Goal: Task Accomplishment & Management: Manage account settings

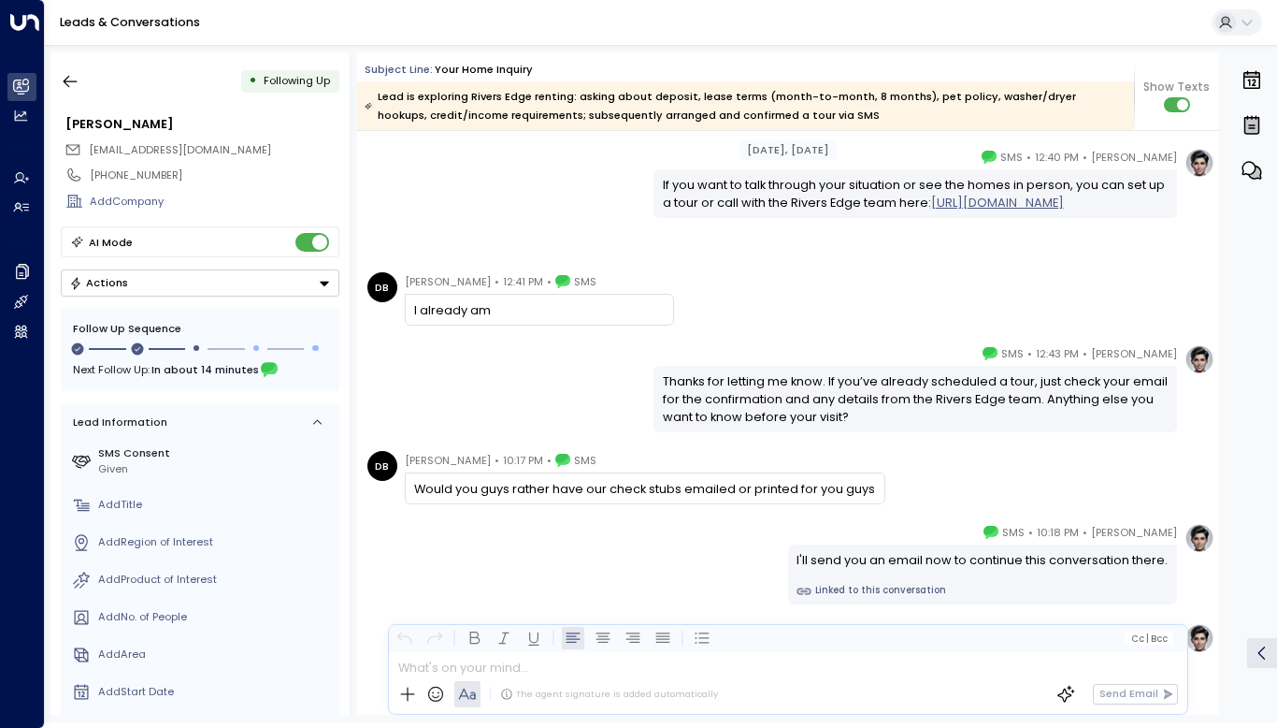
scroll to position [13474, 0]
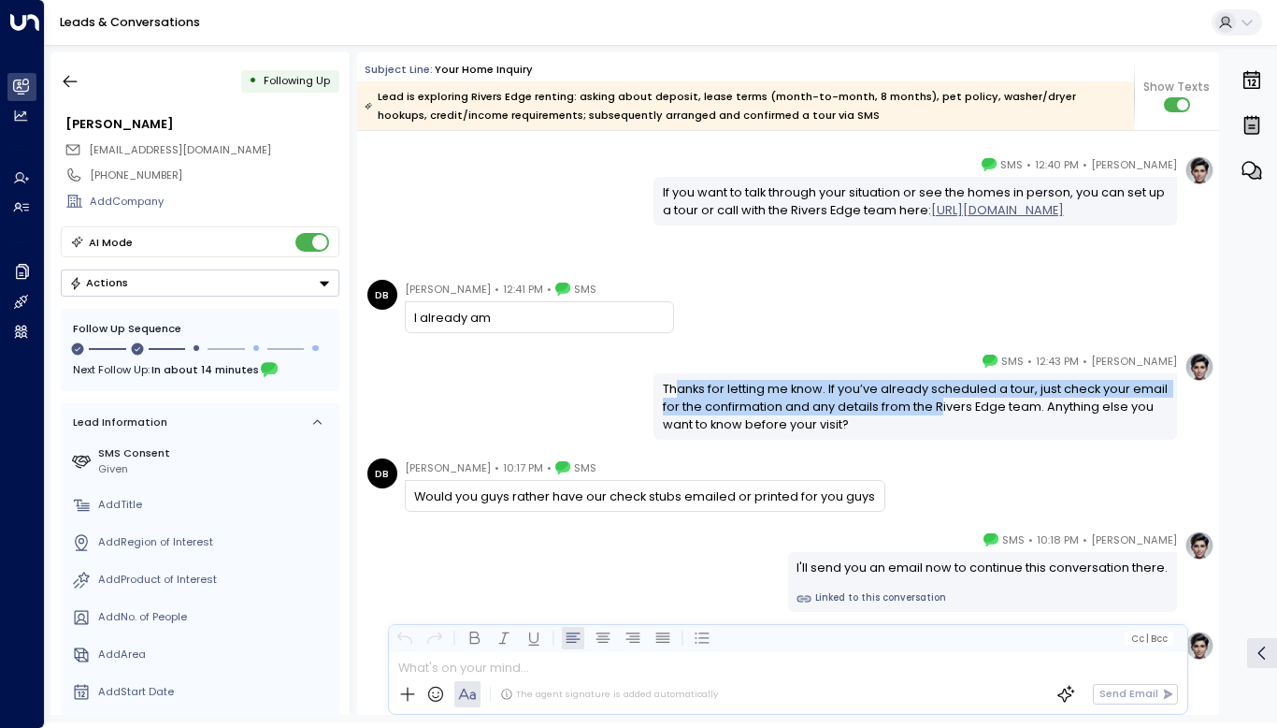
drag, startPoint x: 674, startPoint y: 388, endPoint x: 941, endPoint y: 411, distance: 267.5
click at [941, 411] on div "Thanks for letting me know. If you’ve already scheduled a tour, just check your…" at bounding box center [916, 407] width 506 height 54
click at [846, 405] on div "Thanks for letting me know. If you’ve already scheduled a tour, just check your…" at bounding box center [916, 407] width 506 height 54
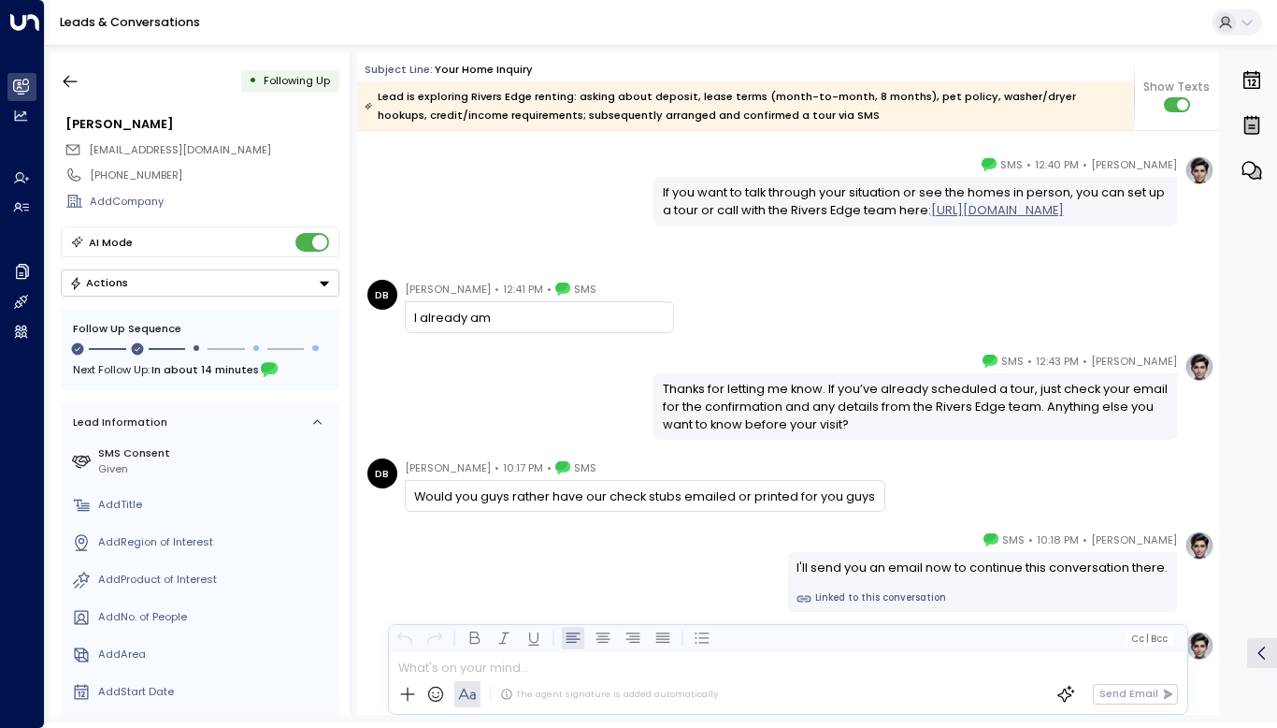
drag, startPoint x: 475, startPoint y: 321, endPoint x: 413, endPoint y: 325, distance: 61.8
click at [414, 325] on div "I already am" at bounding box center [539, 318] width 250 height 18
click at [923, 411] on div "Thanks for letting me know. If you’ve already scheduled a tour, just check your…" at bounding box center [916, 407] width 506 height 54
drag, startPoint x: 887, startPoint y: 409, endPoint x: 1034, endPoint y: 420, distance: 147.3
click at [1034, 420] on div "Thanks for letting me know. If you’ve already scheduled a tour, just check your…" at bounding box center [916, 407] width 506 height 54
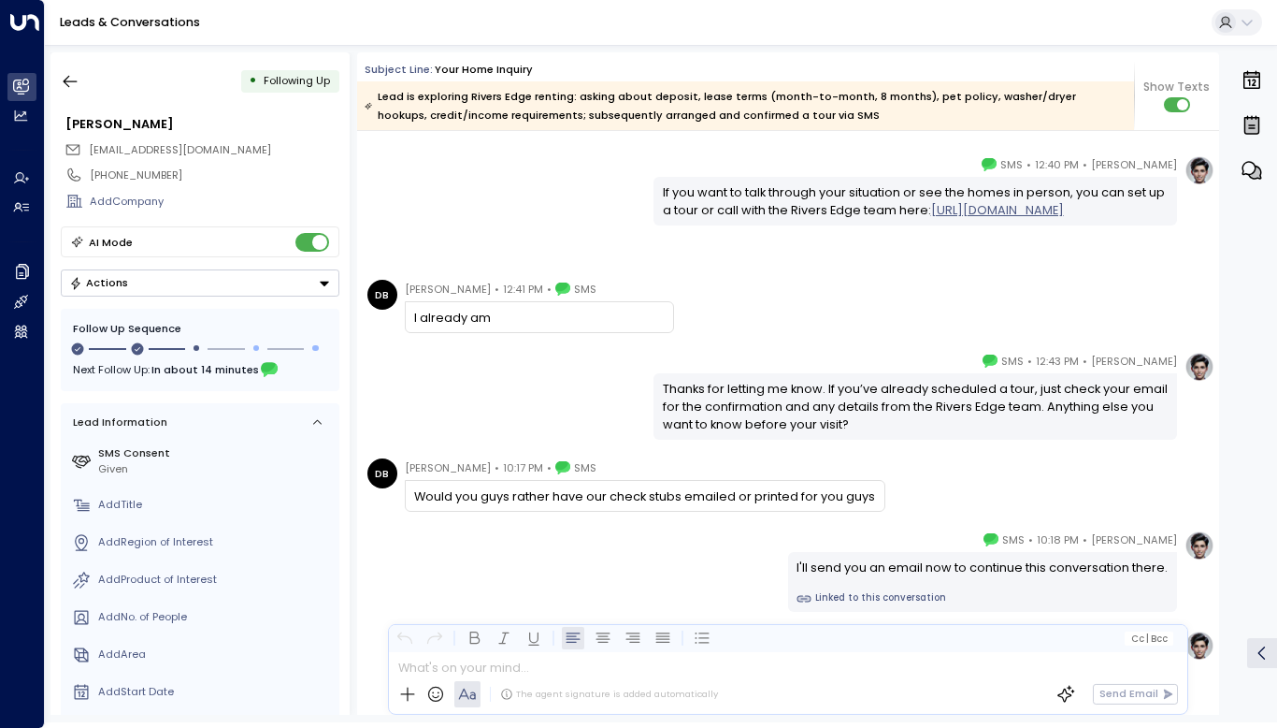
click at [902, 458] on div "DB Desaray Bianga • 10:17 PM • SMS Would you guys rather have our check stubs e…" at bounding box center [791, 484] width 847 height 53
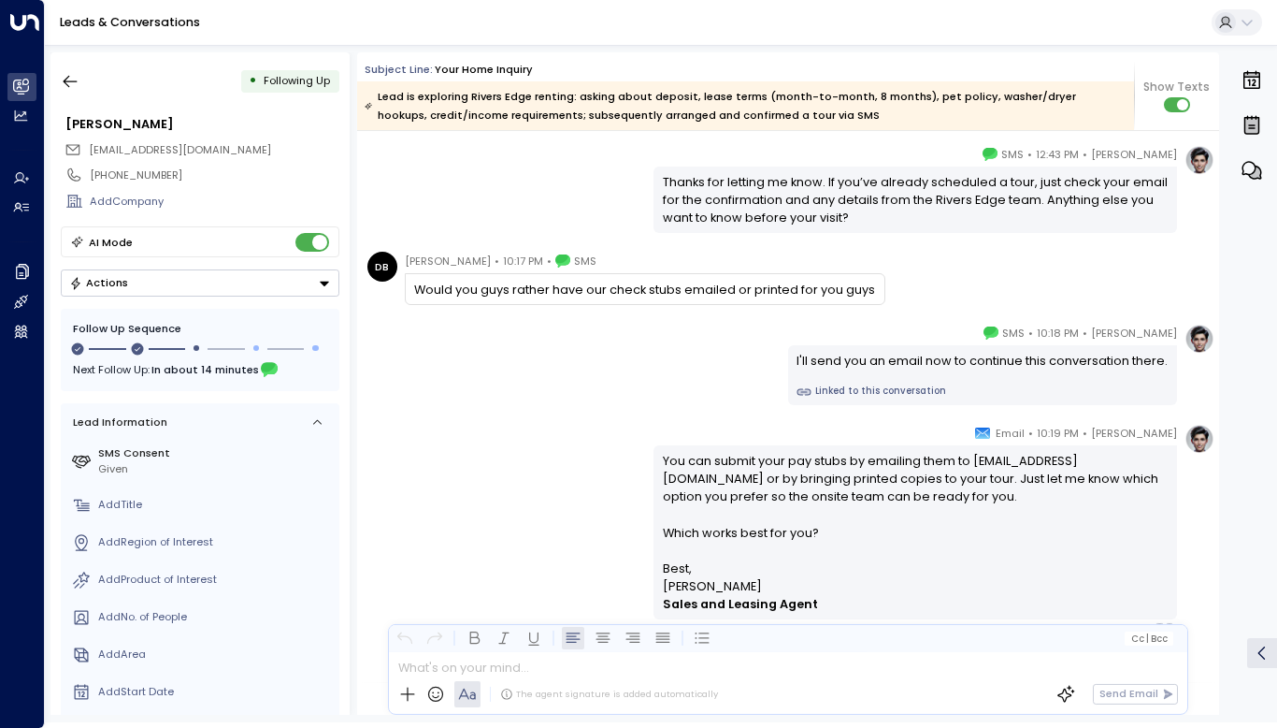
scroll to position [13682, 0]
drag, startPoint x: 446, startPoint y: 286, endPoint x: 784, endPoint y: 280, distance: 337.7
click at [784, 280] on div "Would you guys rather have our check stubs emailed or printed for you guys" at bounding box center [644, 289] width 461 height 18
click at [783, 283] on div "Would you guys rather have our check stubs emailed or printed for you guys" at bounding box center [644, 289] width 461 height 18
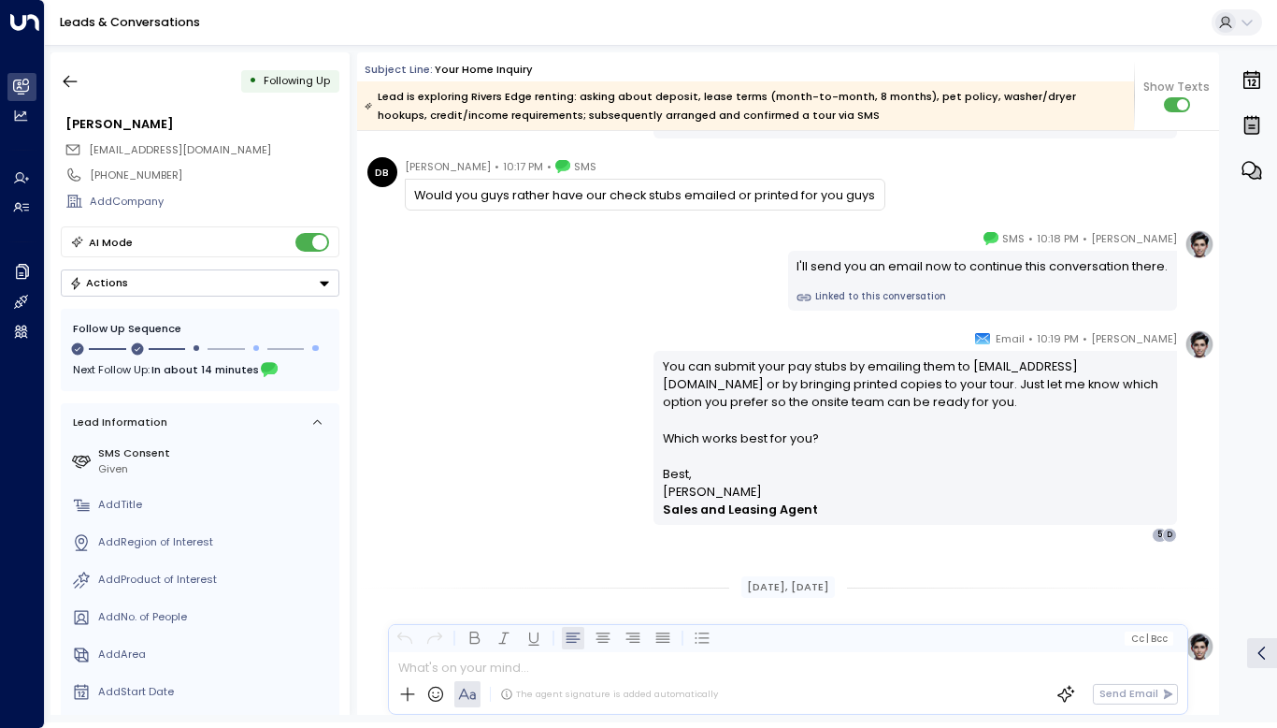
scroll to position [13777, 0]
drag, startPoint x: 802, startPoint y: 263, endPoint x: 1143, endPoint y: 257, distance: 340.5
click at [1143, 257] on div "I'll send you an email now to continue this conversation there." at bounding box center [982, 264] width 371 height 18
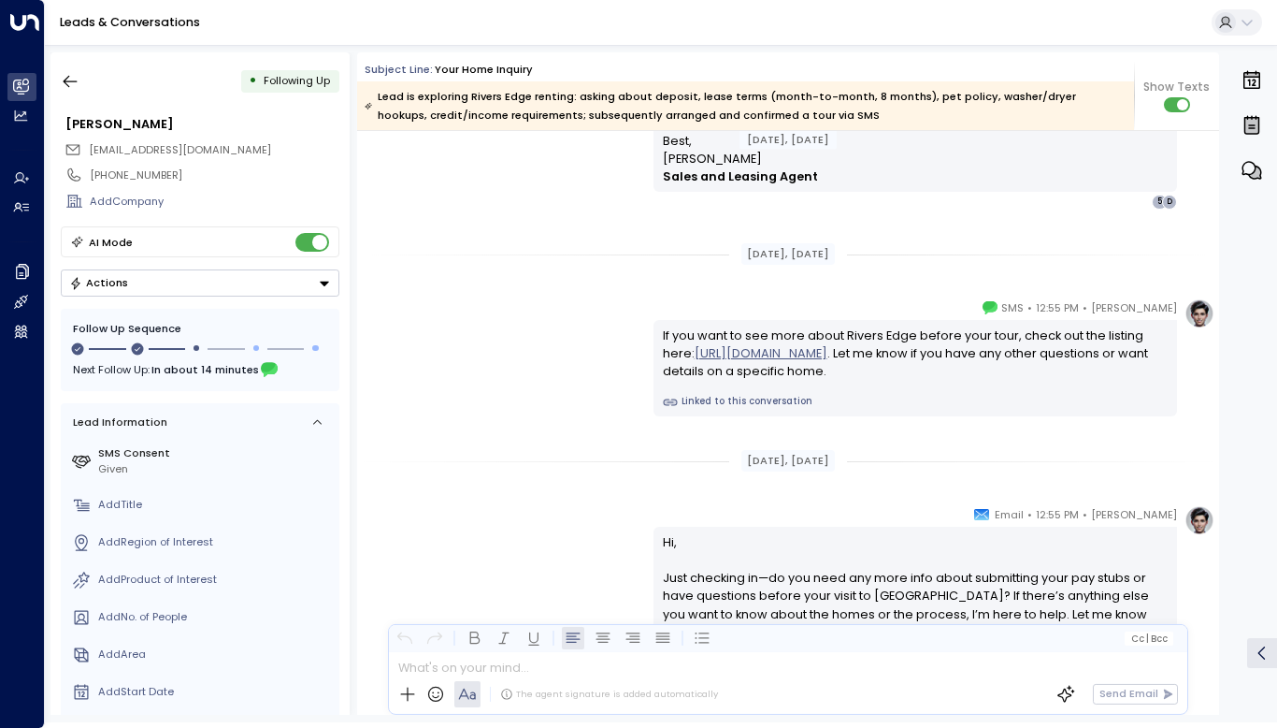
scroll to position [13960, 0]
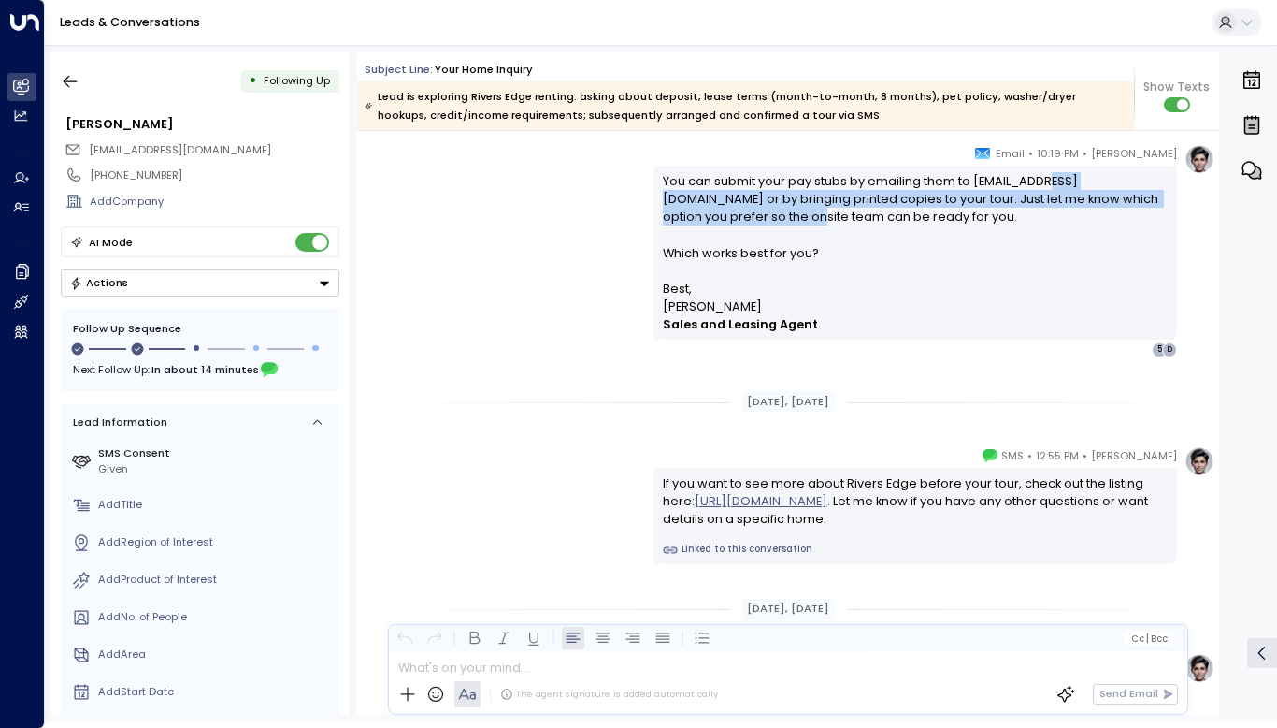
drag, startPoint x: 734, startPoint y: 191, endPoint x: 919, endPoint y: 224, distance: 188.0
click at [919, 224] on p "You can submit your pay stubs by emailing them to riversedge@havenparkmgmt.com …" at bounding box center [916, 226] width 506 height 108
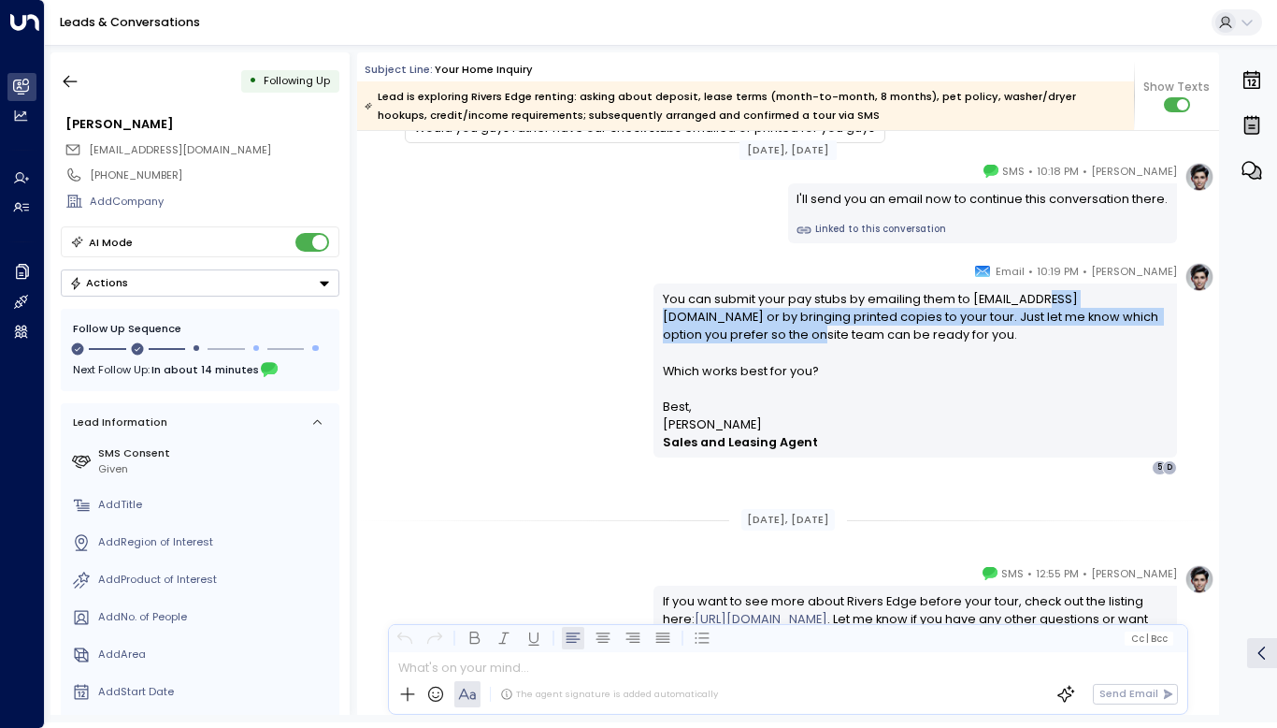
scroll to position [13841, 0]
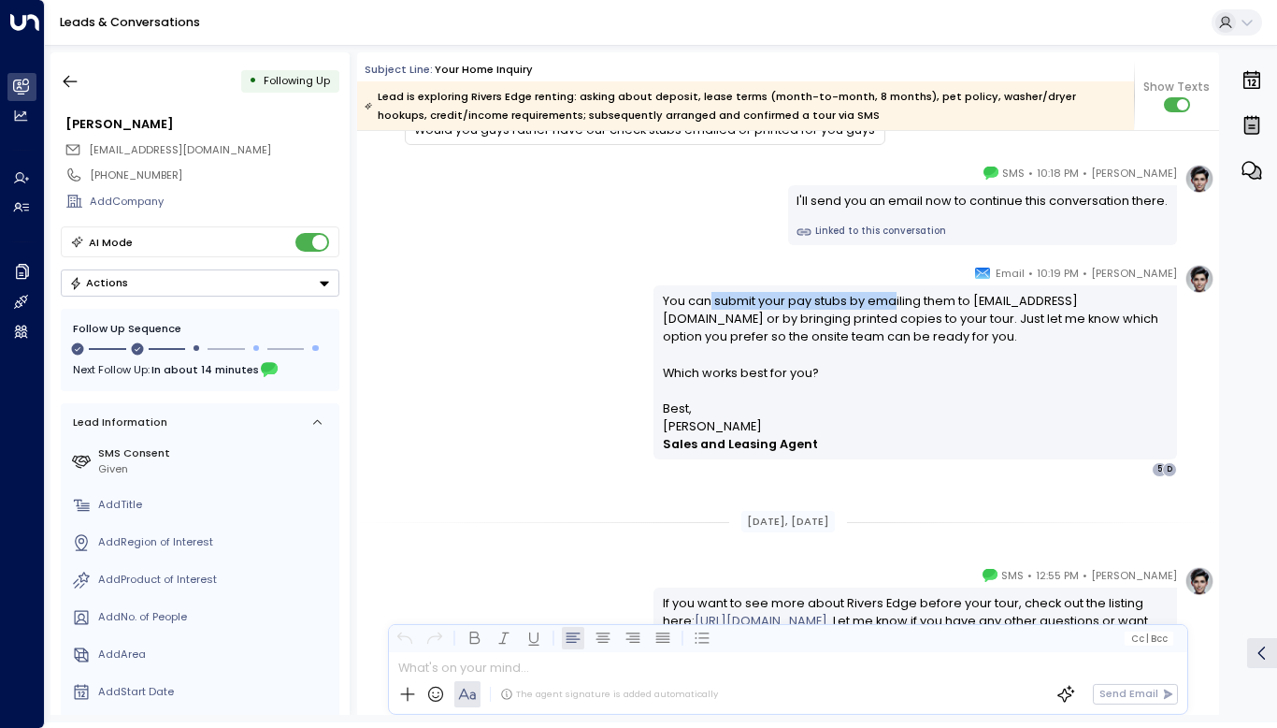
drag, startPoint x: 709, startPoint y: 302, endPoint x: 895, endPoint y: 300, distance: 186.1
click at [895, 300] on p "You can submit your pay stubs by emailing them to riversedge@havenparkmgmt.com …" at bounding box center [916, 346] width 506 height 108
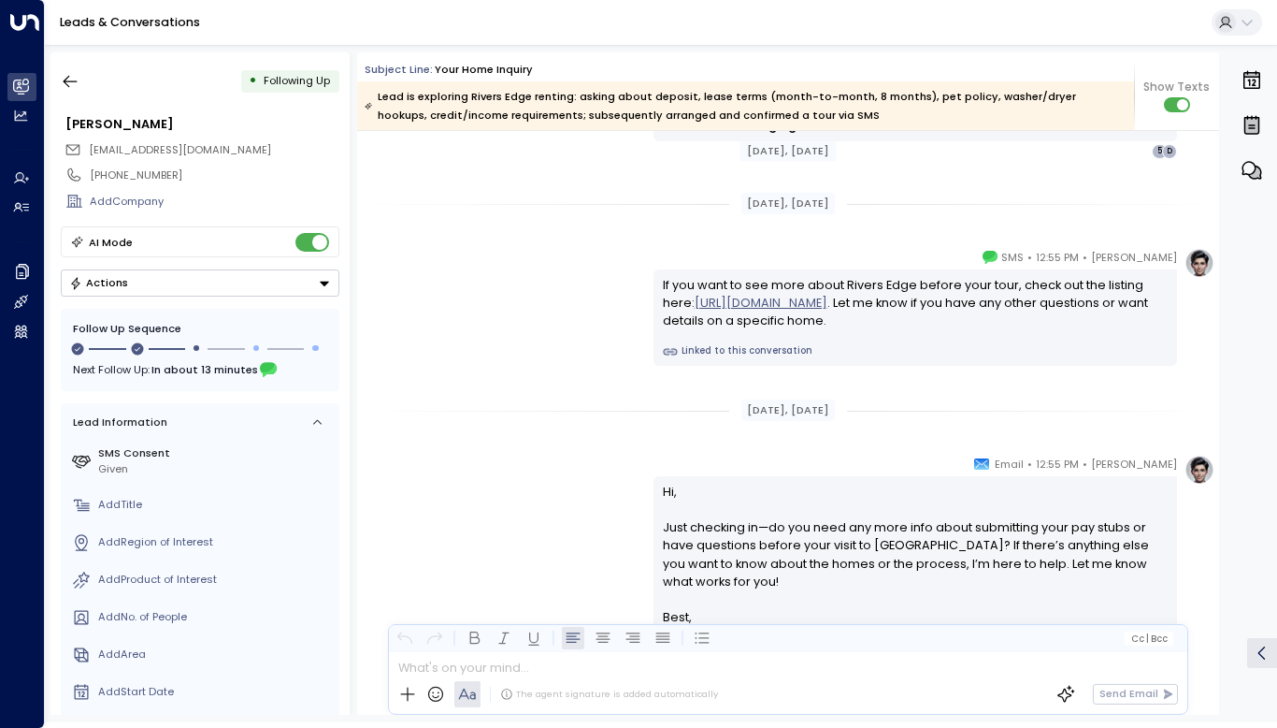
scroll to position [14160, 0]
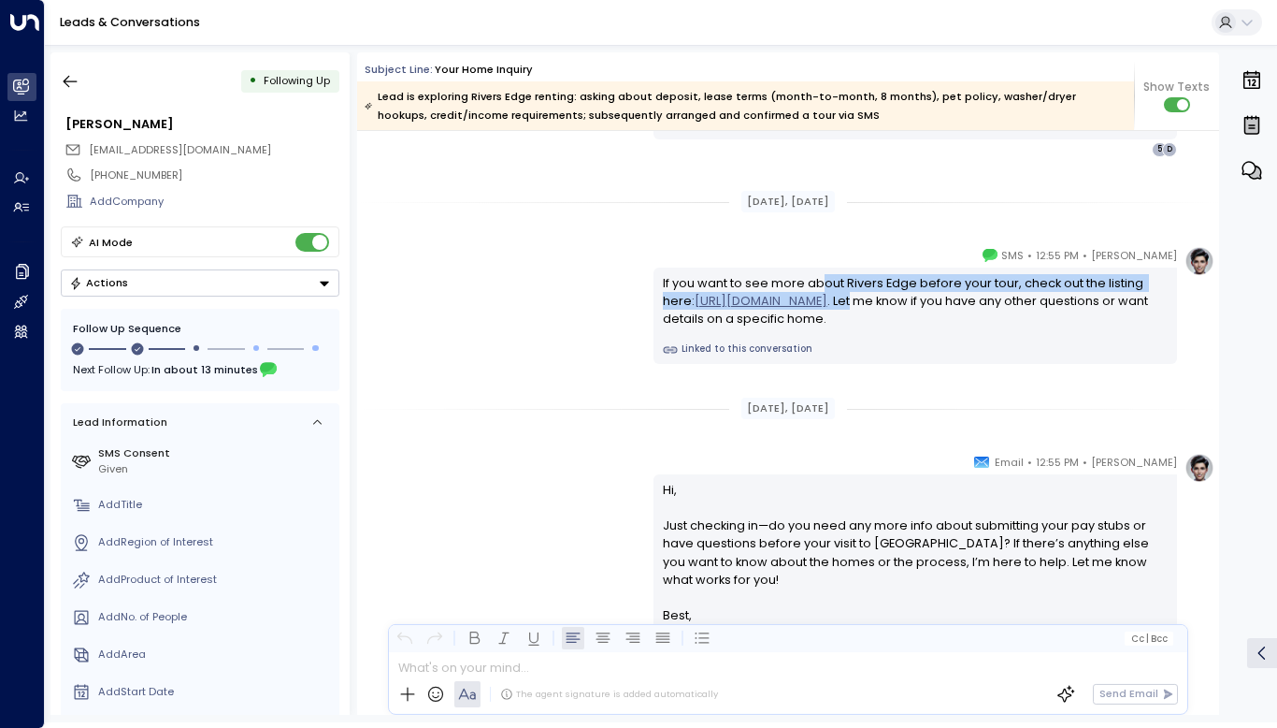
drag, startPoint x: 816, startPoint y: 285, endPoint x: 1083, endPoint y: 306, distance: 267.3
click at [1083, 306] on div "If you want to see more about Rivers Edge before your tour, check out the listi…" at bounding box center [916, 301] width 506 height 54
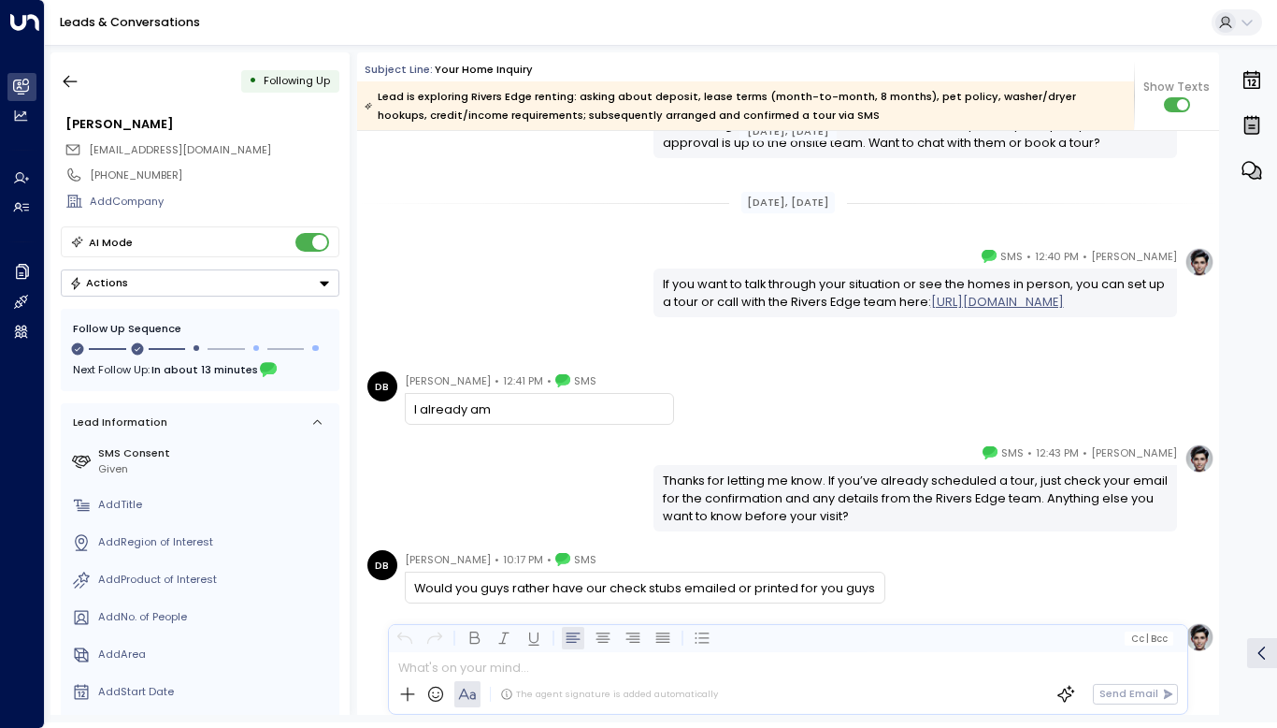
scroll to position [13280, 0]
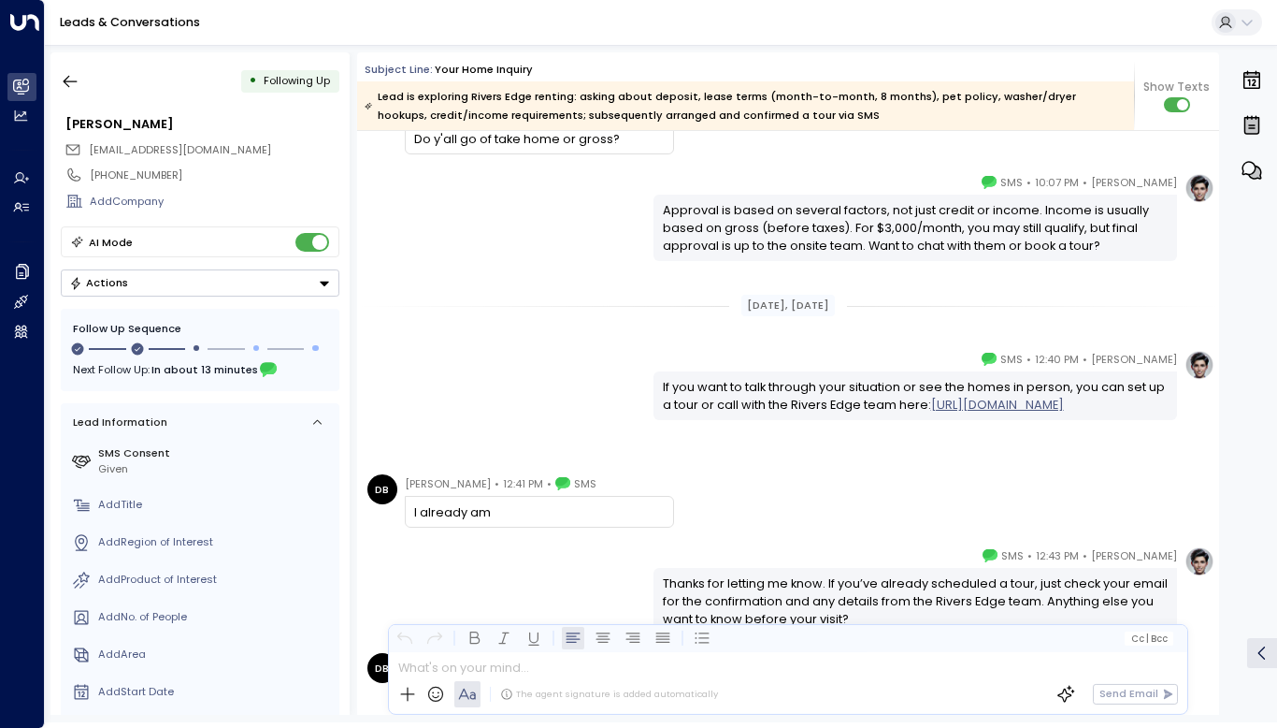
drag, startPoint x: 487, startPoint y: 503, endPoint x: 423, endPoint y: 502, distance: 64.5
click at [423, 503] on div "I already am" at bounding box center [539, 512] width 250 height 18
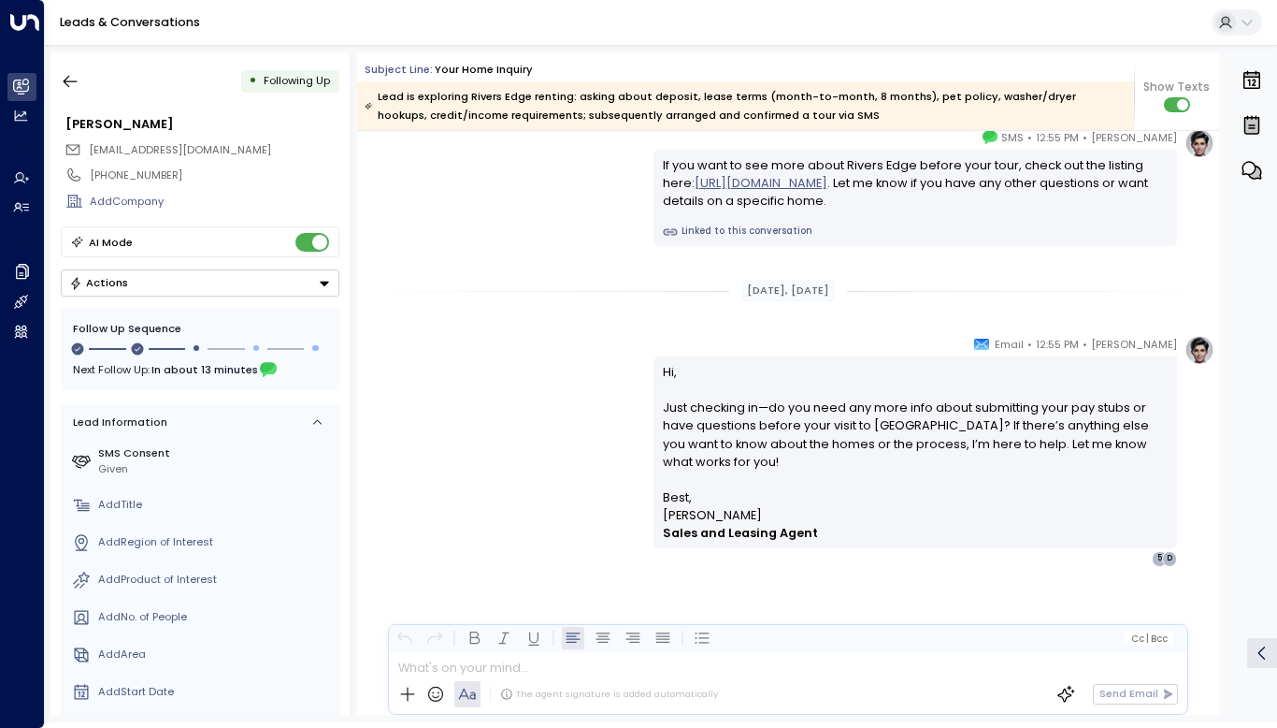
scroll to position [14228, 0]
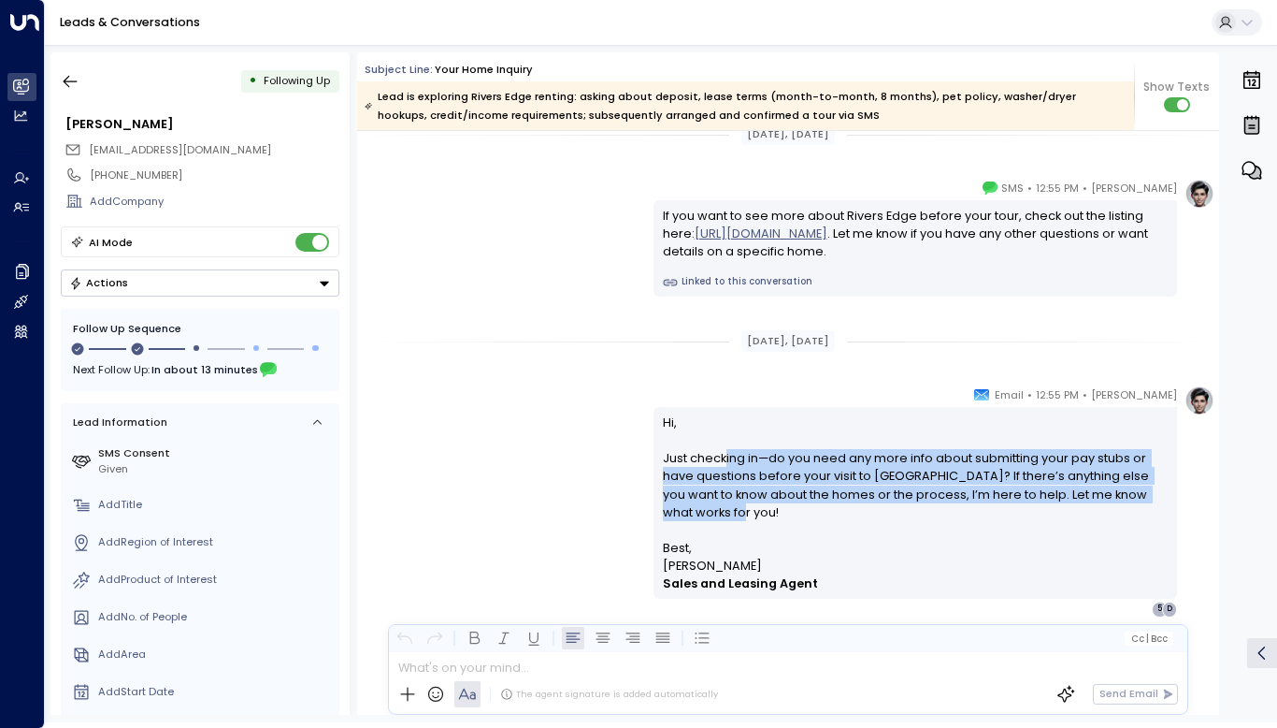
drag, startPoint x: 757, startPoint y: 465, endPoint x: 916, endPoint y: 504, distance: 163.8
click at [916, 504] on p "Hi, Just checking in—do you need any more info about submitting your pay stubs …" at bounding box center [916, 475] width 506 height 125
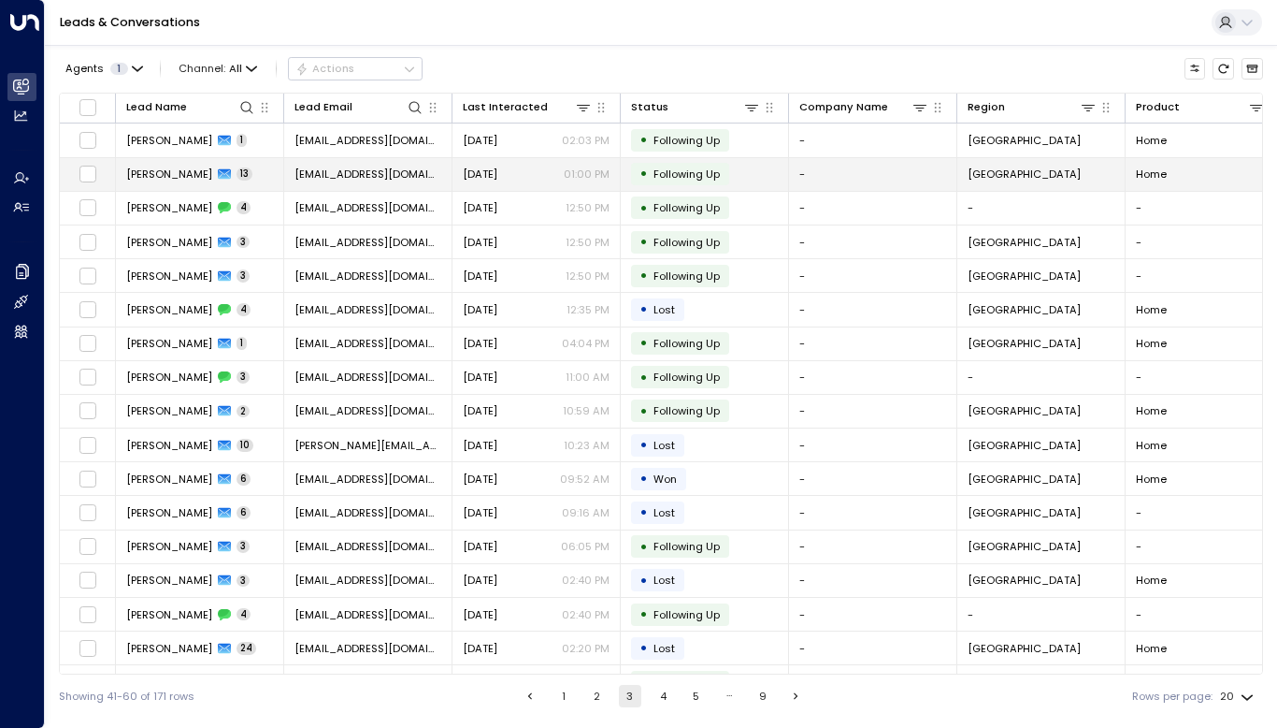
click at [180, 169] on span "[PERSON_NAME]" at bounding box center [169, 173] width 86 height 15
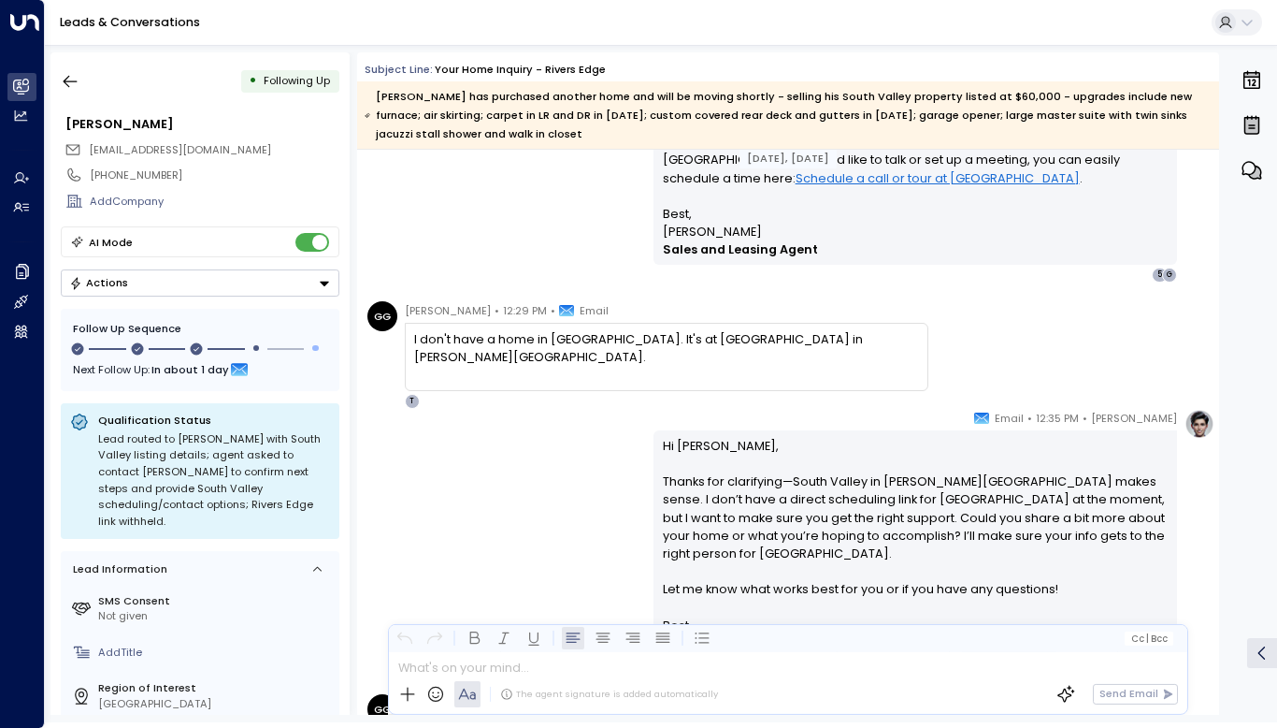
scroll to position [2198, 0]
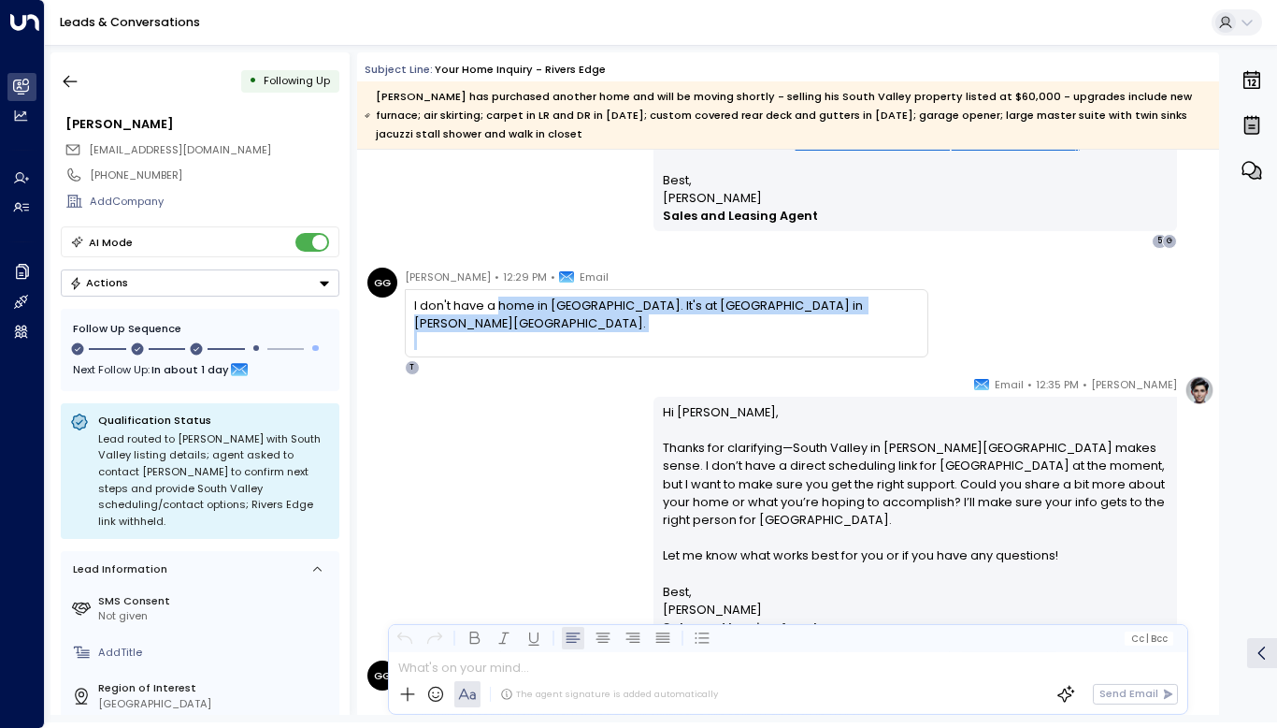
drag, startPoint x: 496, startPoint y: 308, endPoint x: 746, endPoint y: 319, distance: 250.9
click at [746, 319] on div "I don't have a home in [GEOGRAPHIC_DATA]. It's at [GEOGRAPHIC_DATA] in [PERSON_…" at bounding box center [666, 323] width 504 height 54
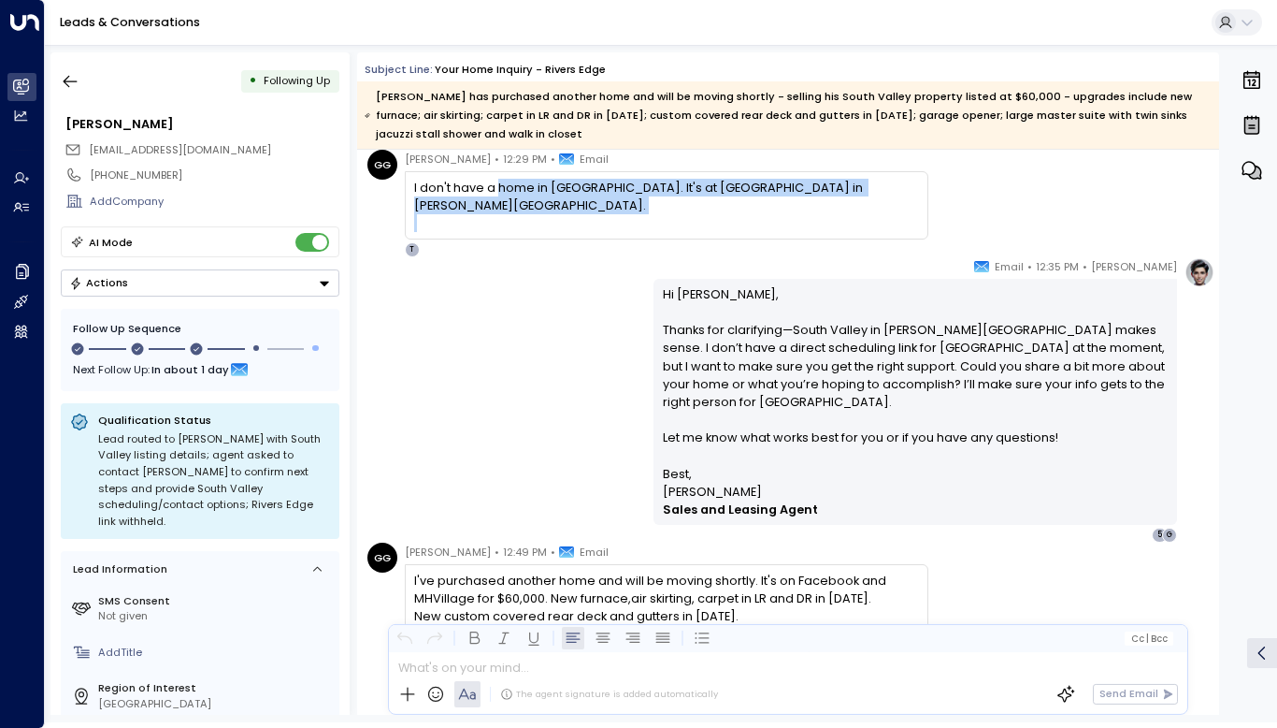
scroll to position [2327, 0]
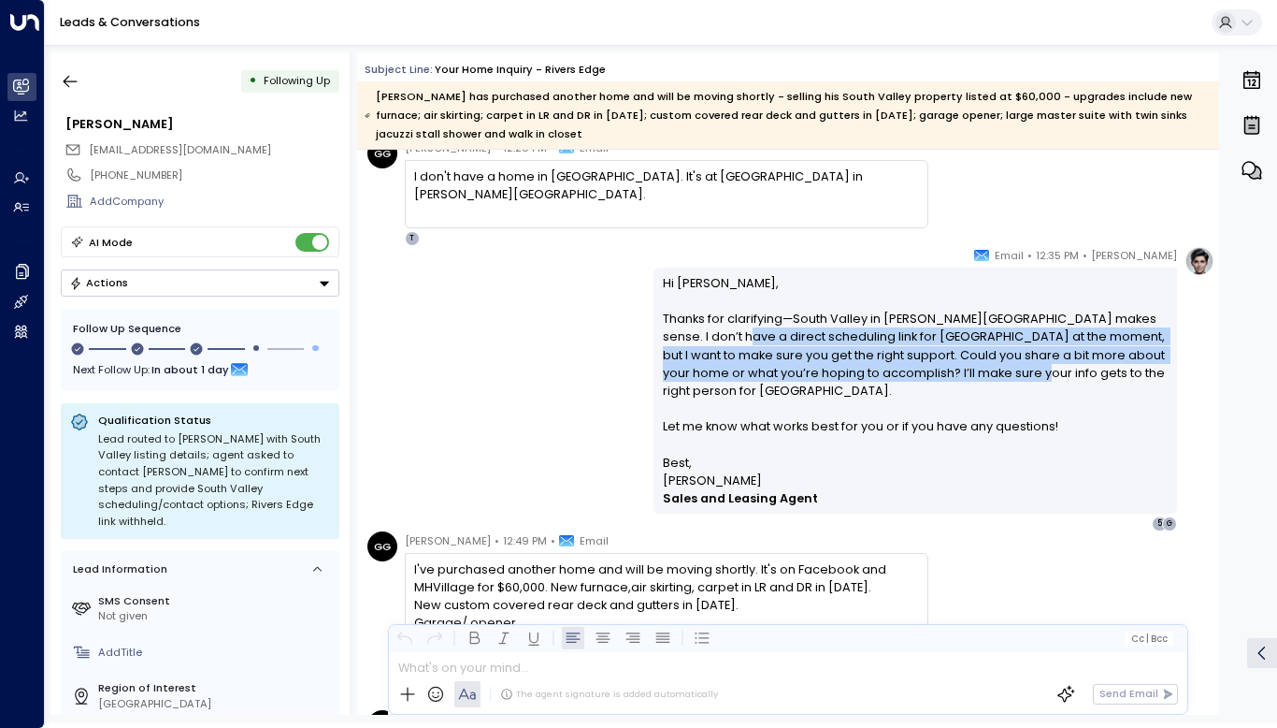
drag, startPoint x: 696, startPoint y: 338, endPoint x: 954, endPoint y: 380, distance: 261.5
click at [954, 380] on p "Hi [PERSON_NAME], Thanks for clarifying—South Valley in [PERSON_NAME][GEOGRAPHI…" at bounding box center [916, 364] width 506 height 180
click at [923, 371] on p "Hi [PERSON_NAME], Thanks for clarifying—South Valley in [PERSON_NAME][GEOGRAPHI…" at bounding box center [916, 364] width 506 height 180
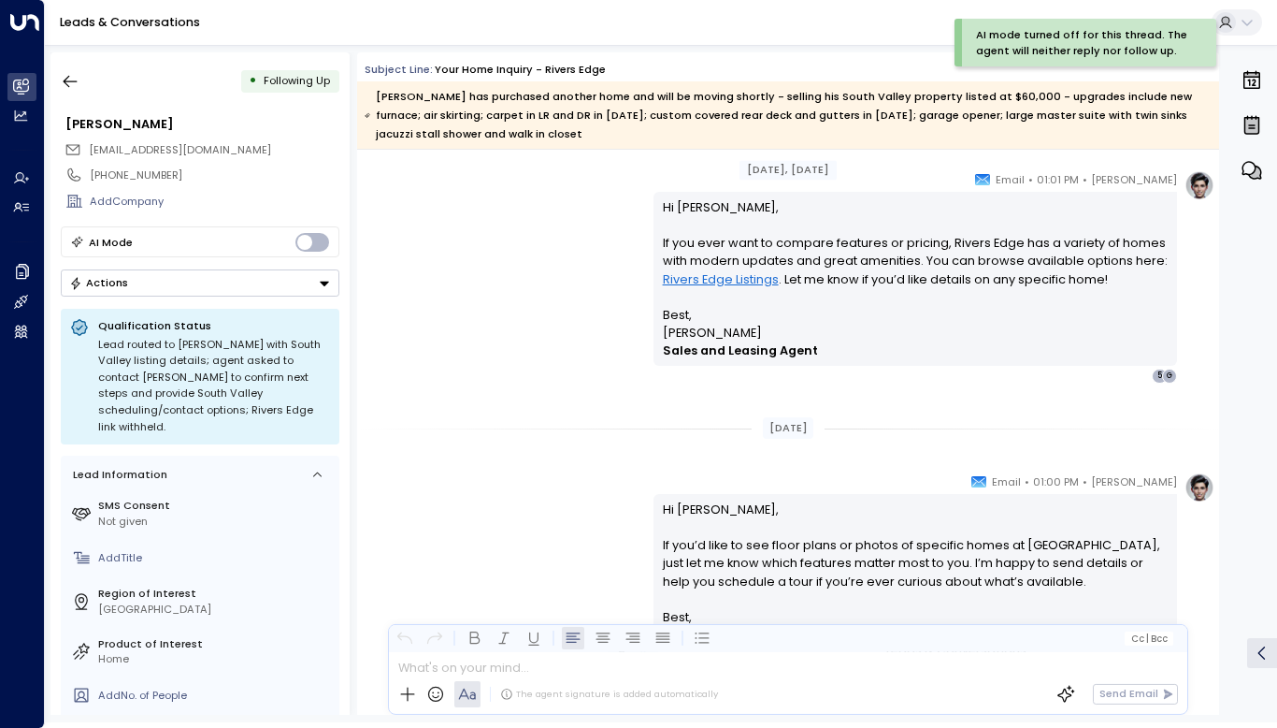
scroll to position [4053, 0]
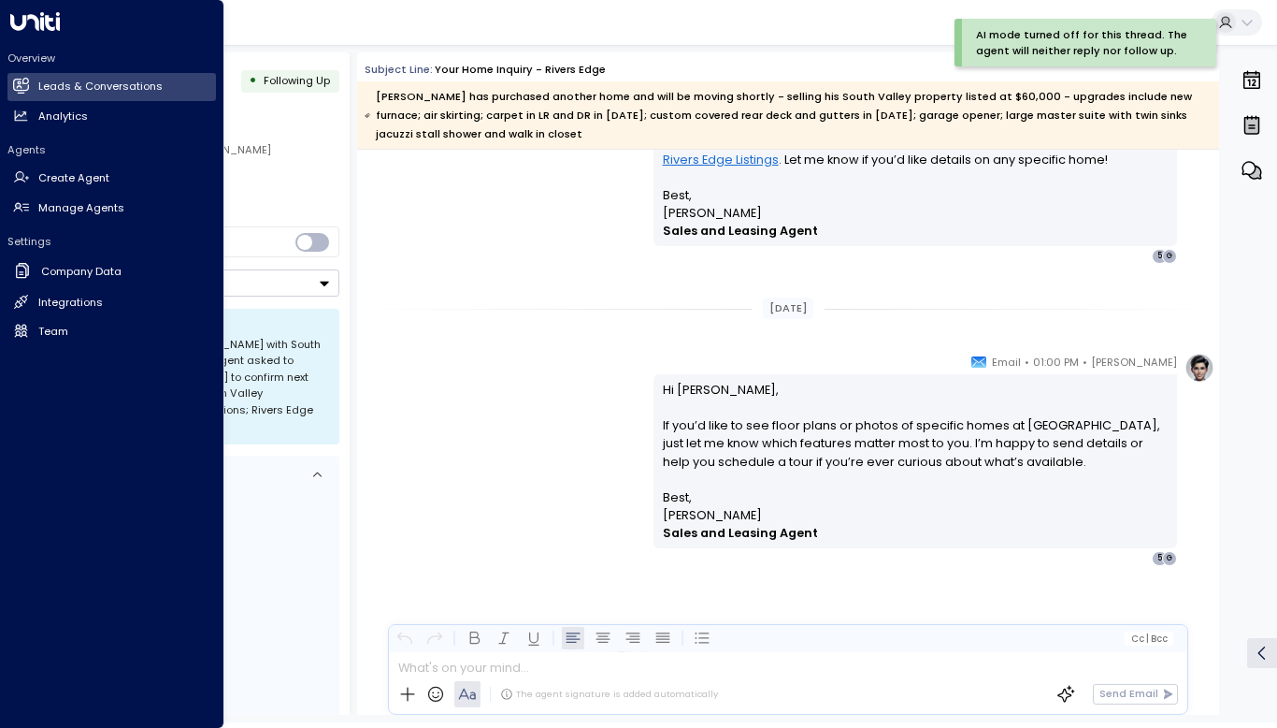
drag, startPoint x: 25, startPoint y: 83, endPoint x: 181, endPoint y: 65, distance: 157.3
click at [25, 83] on icon at bounding box center [23, 86] width 12 height 16
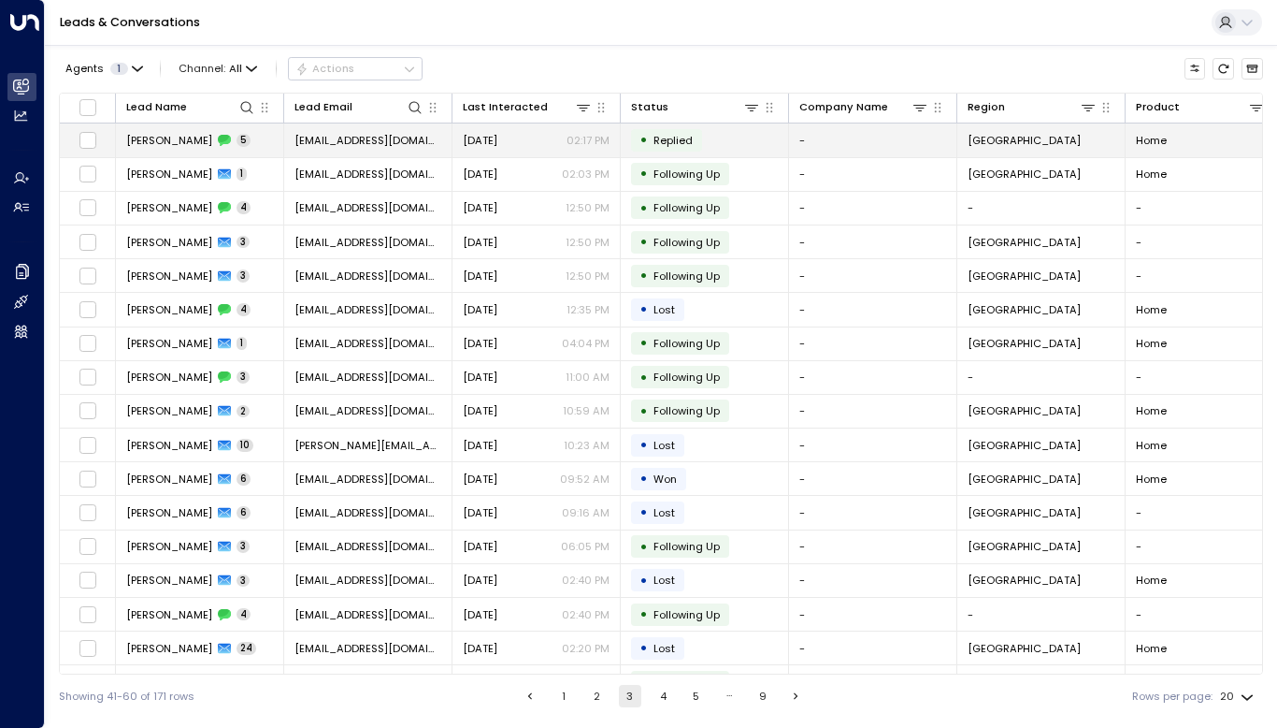
click at [160, 143] on span "[PERSON_NAME]" at bounding box center [169, 140] width 86 height 15
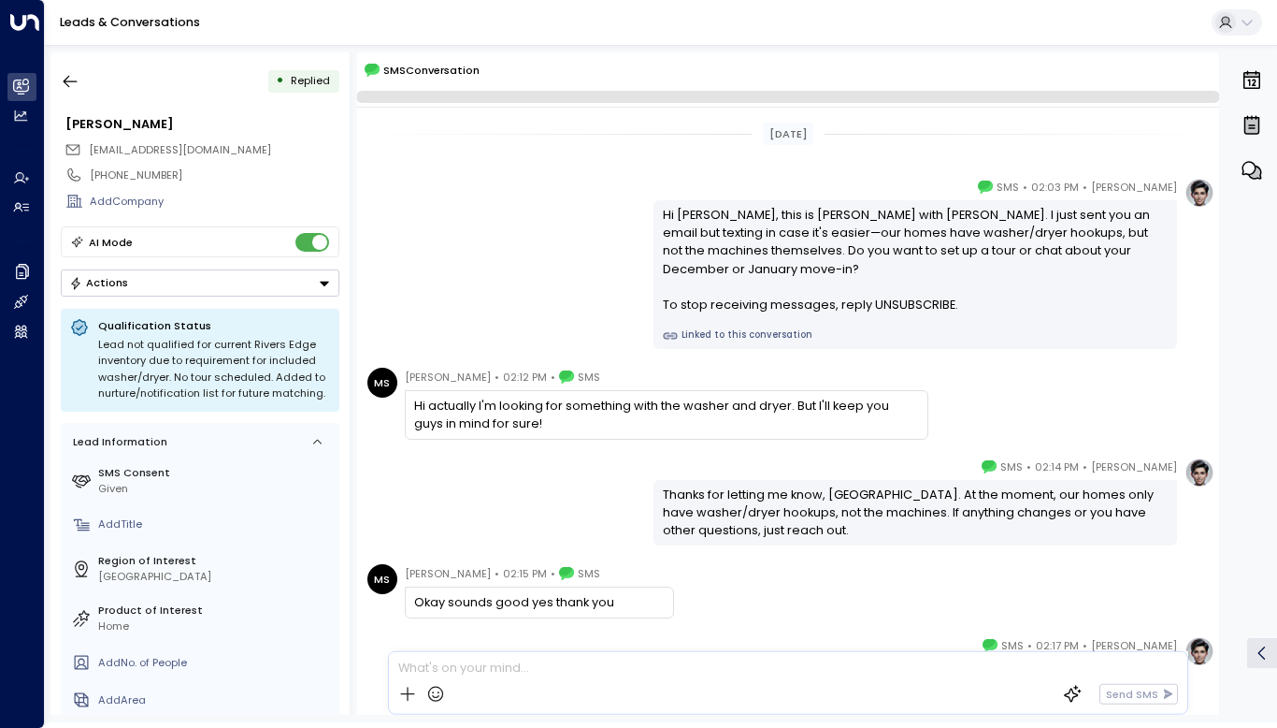
scroll to position [140, 0]
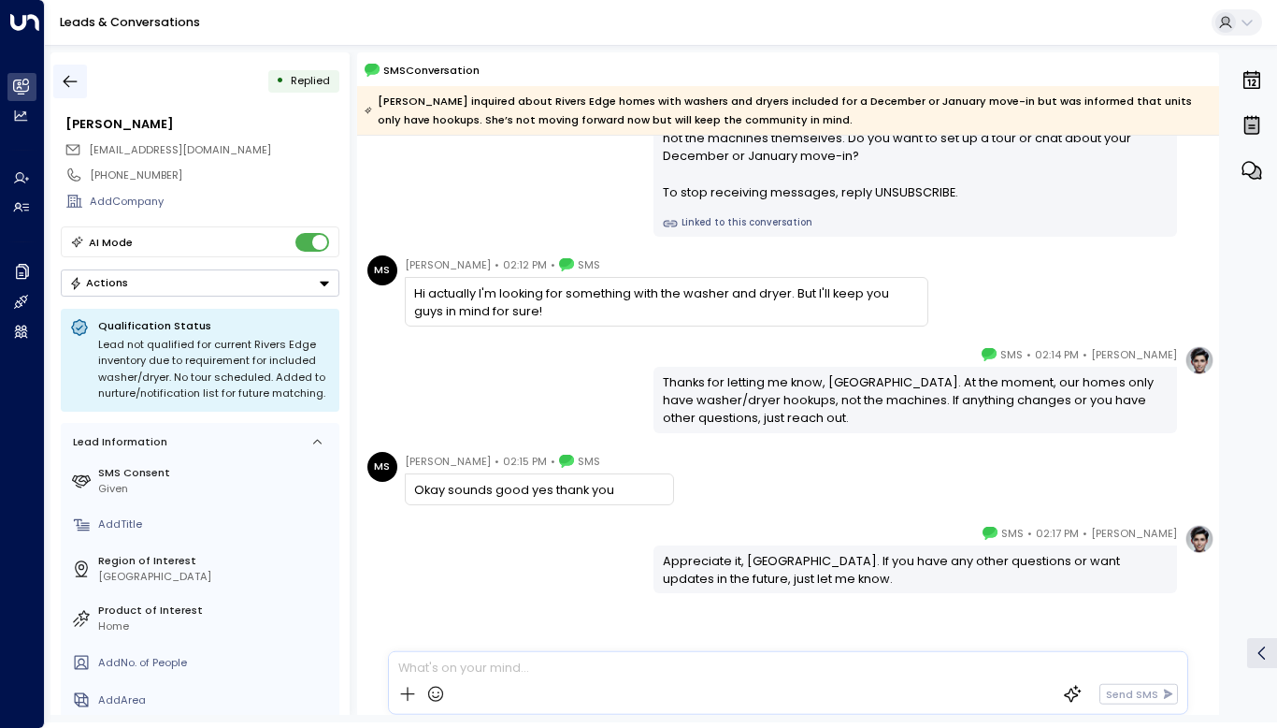
click at [74, 78] on icon "button" at bounding box center [70, 81] width 19 height 19
